Goal: Browse casually: Explore the website without a specific task or goal

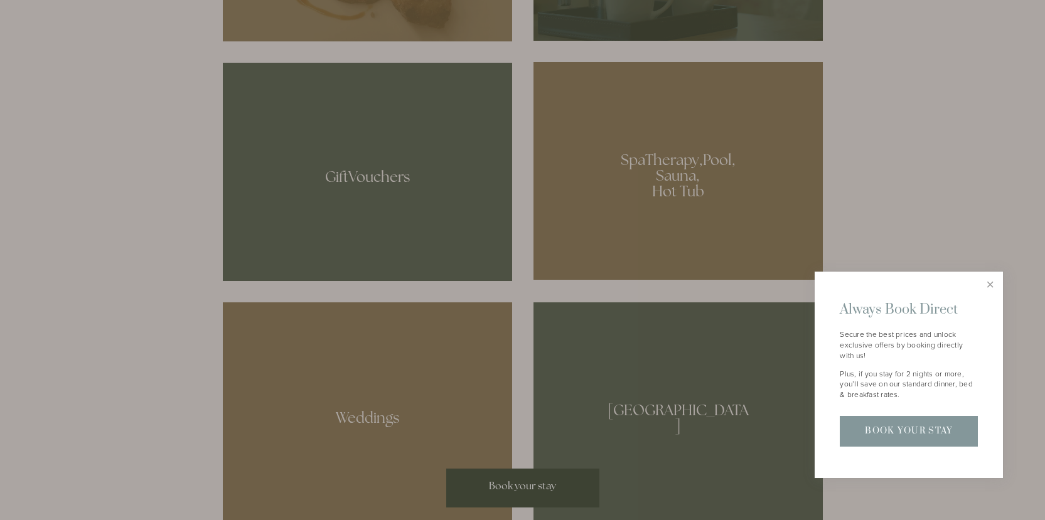
scroll to position [942, 0]
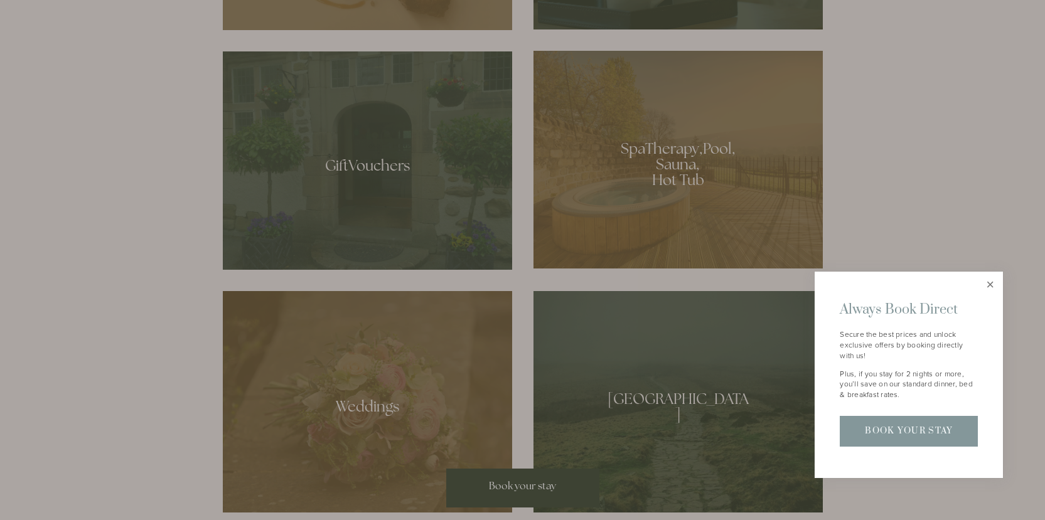
click at [995, 282] on link "Close" at bounding box center [990, 285] width 22 height 22
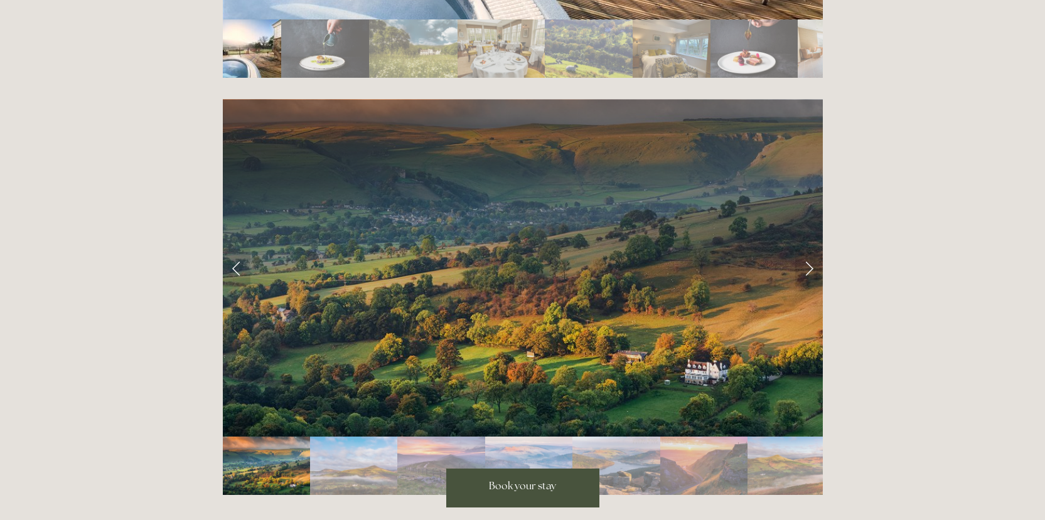
scroll to position [2449, 0]
click at [809, 249] on link "Next Slide" at bounding box center [809, 268] width 28 height 38
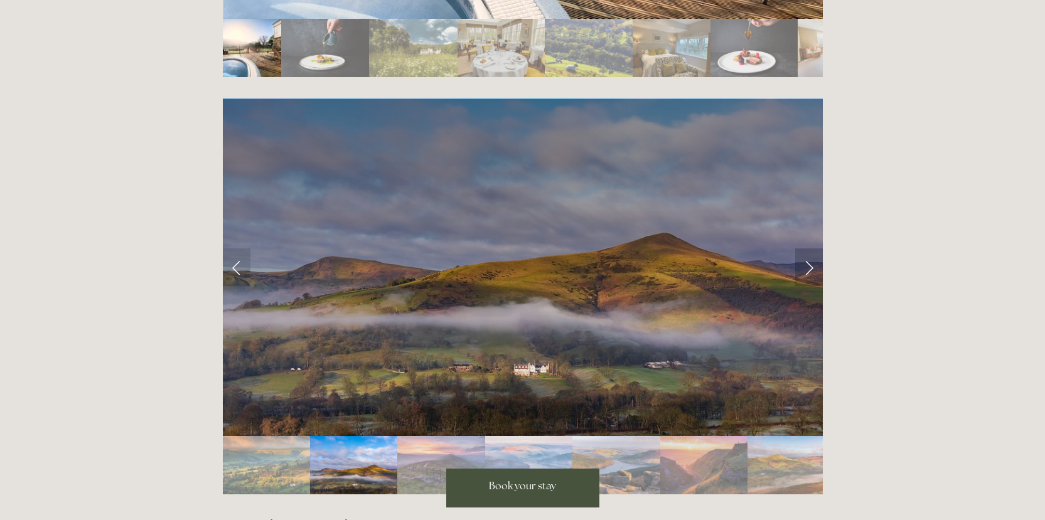
click at [809, 249] on link "Next Slide" at bounding box center [809, 268] width 28 height 38
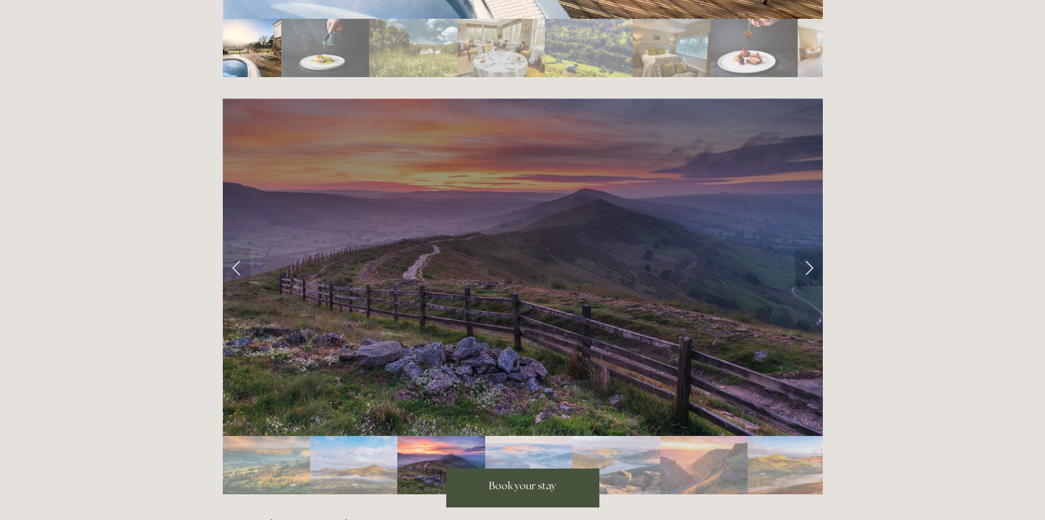
click at [809, 249] on link "Next Slide" at bounding box center [809, 268] width 28 height 38
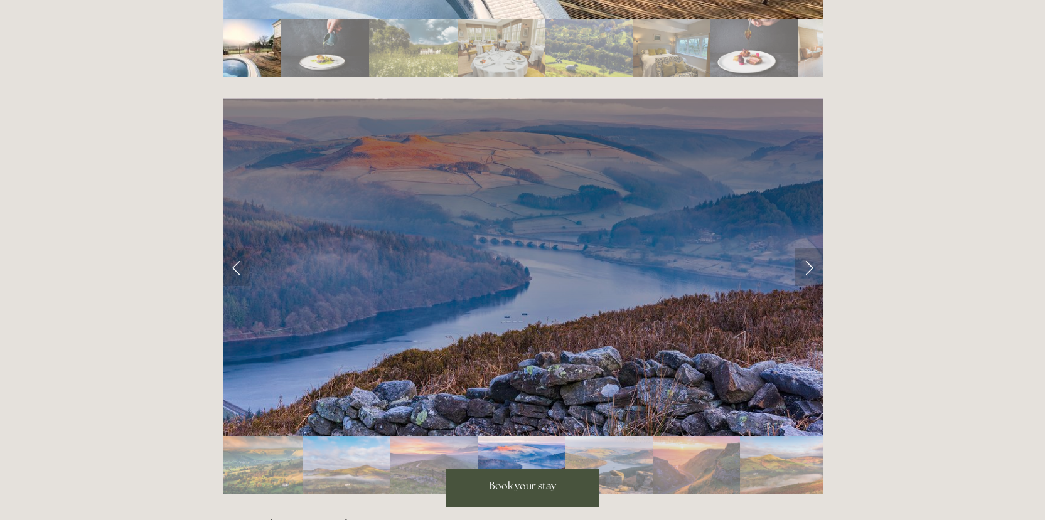
click at [809, 249] on link "Next Slide" at bounding box center [809, 268] width 28 height 38
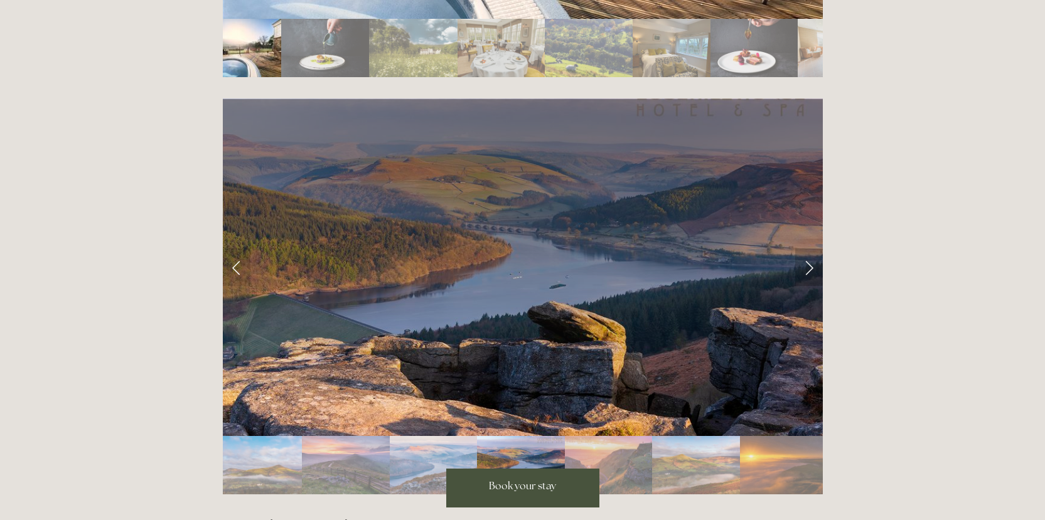
click at [809, 249] on link "Next Slide" at bounding box center [809, 268] width 28 height 38
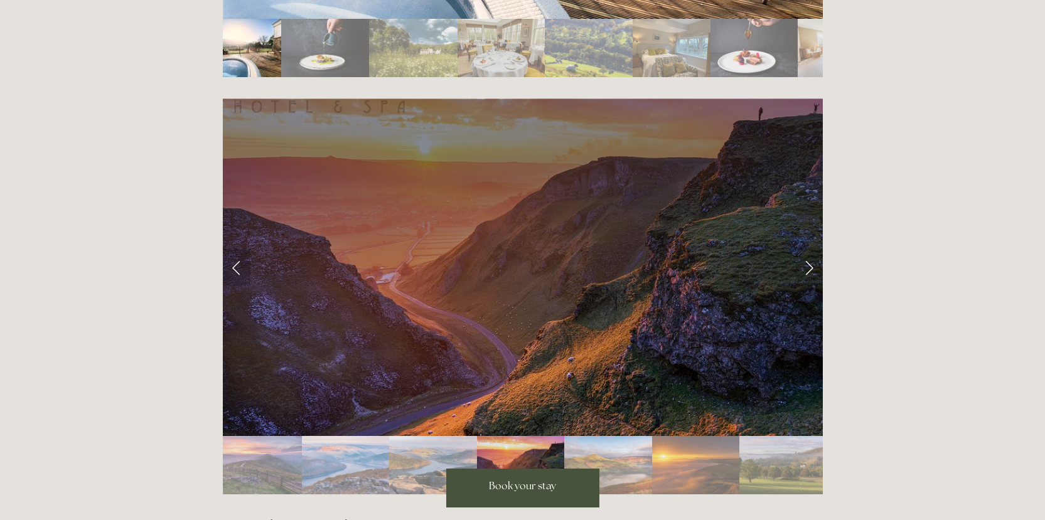
click at [235, 249] on link "Previous Slide" at bounding box center [237, 268] width 28 height 38
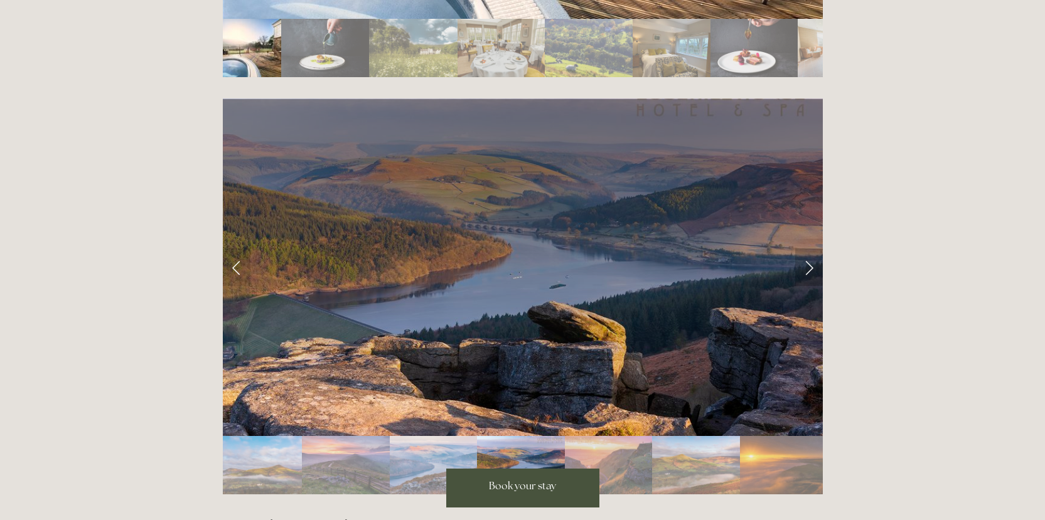
click at [807, 249] on link "Next Slide" at bounding box center [809, 268] width 28 height 38
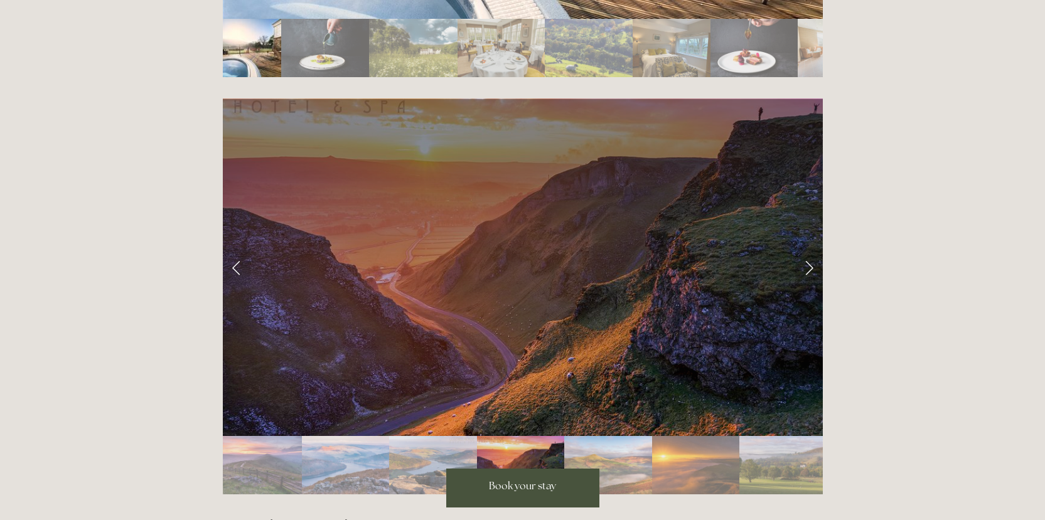
click at [807, 249] on link "Next Slide" at bounding box center [809, 268] width 28 height 38
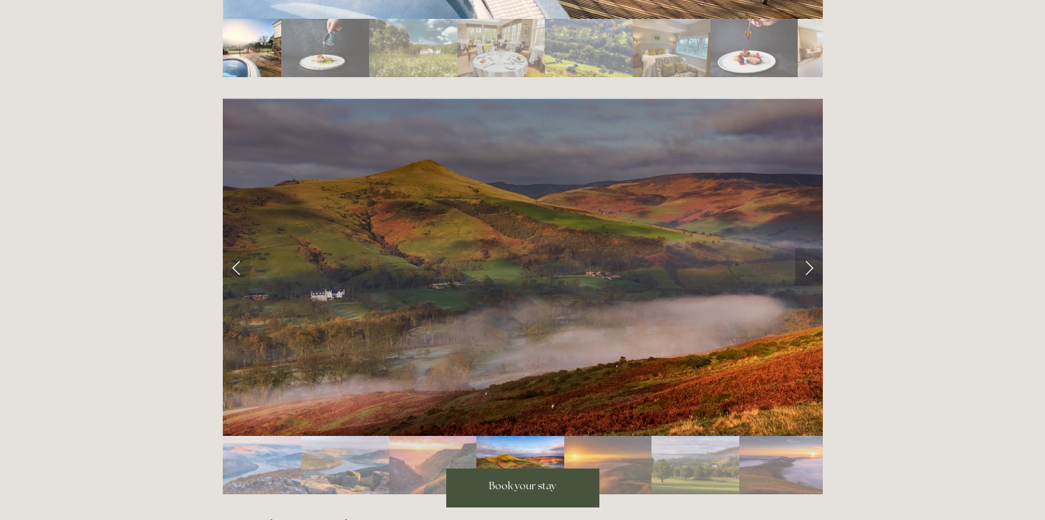
click at [807, 249] on link "Next Slide" at bounding box center [809, 268] width 28 height 38
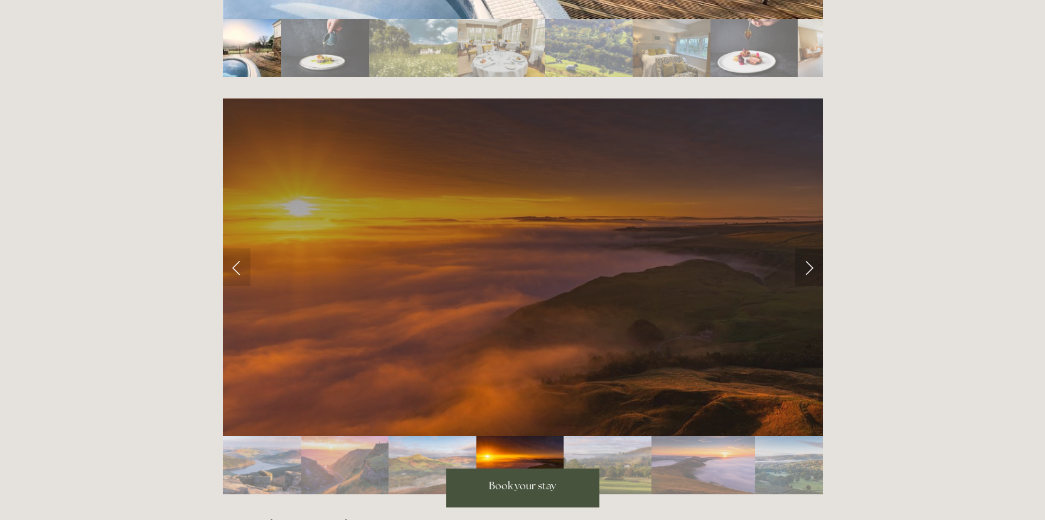
click at [807, 249] on link "Next Slide" at bounding box center [809, 268] width 28 height 38
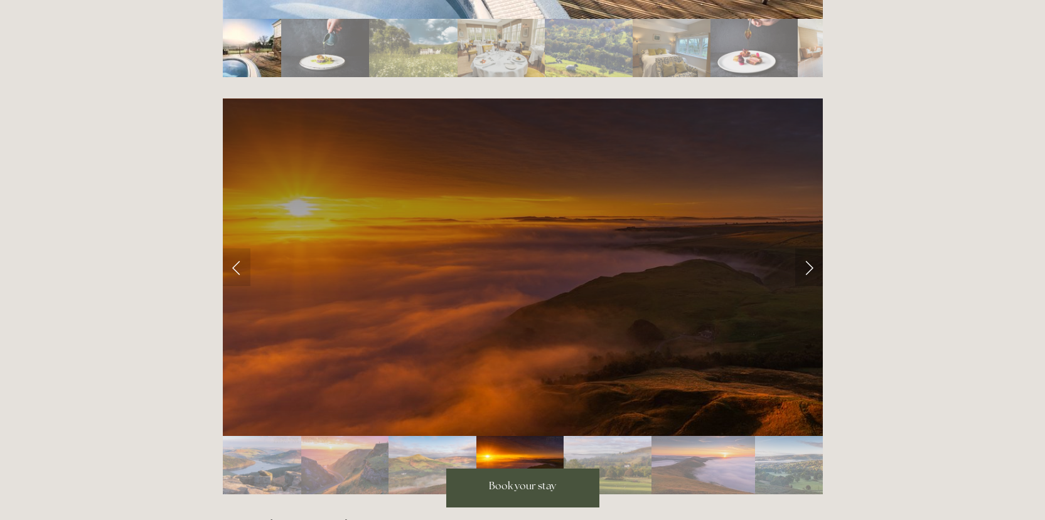
click at [807, 249] on link "Next Slide" at bounding box center [809, 268] width 28 height 38
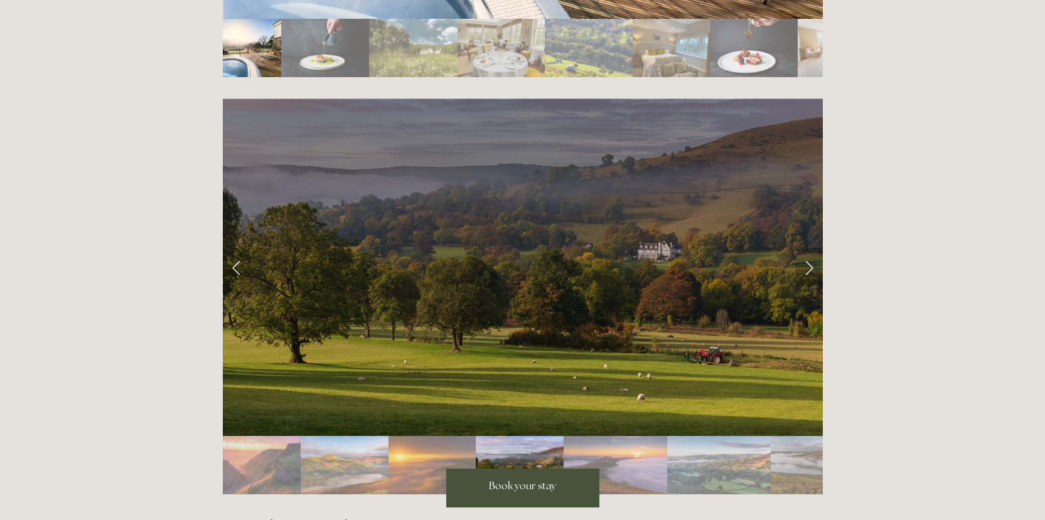
click at [807, 249] on link "Next Slide" at bounding box center [809, 268] width 28 height 38
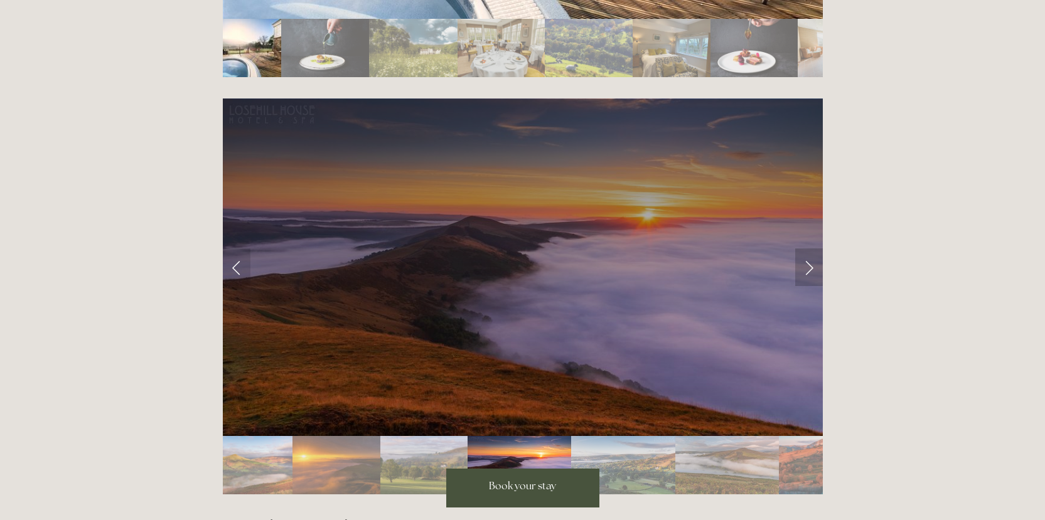
click at [807, 249] on link "Next Slide" at bounding box center [809, 268] width 28 height 38
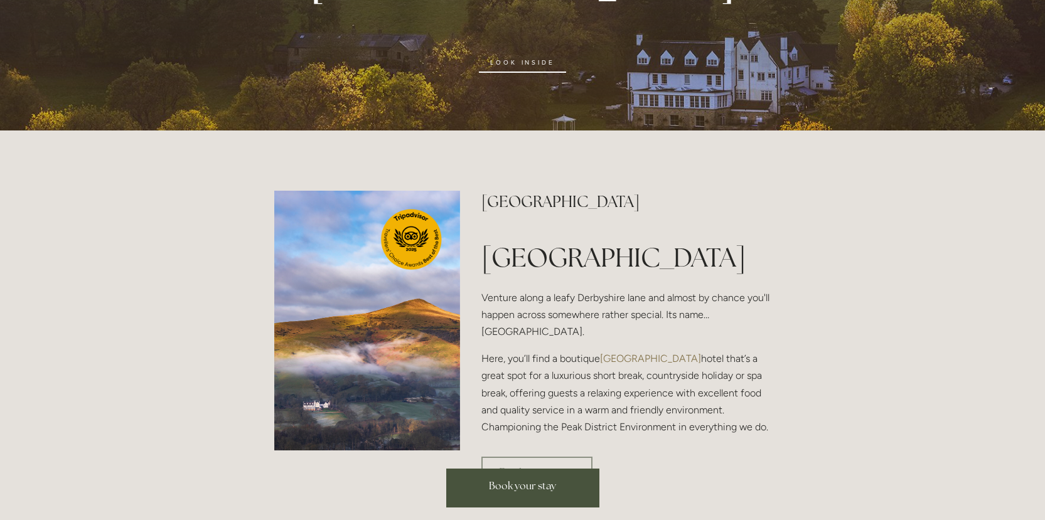
scroll to position [0, 0]
